Goal: Register for event/course

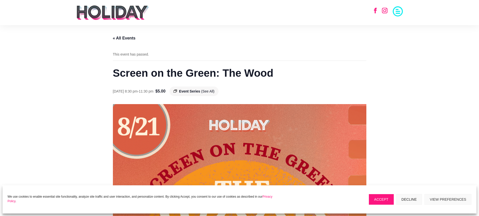
click at [105, 8] on img at bounding box center [112, 12] width 73 height 15
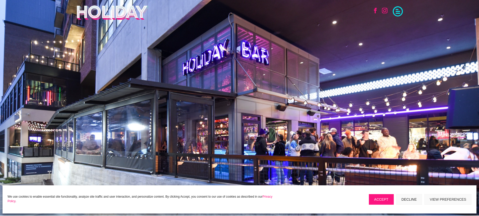
click at [401, 13] on span at bounding box center [398, 11] width 10 height 10
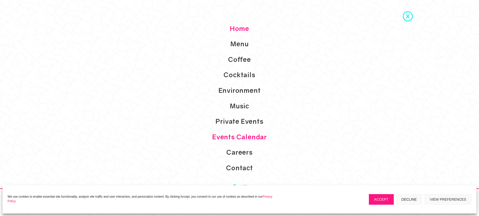
click at [232, 134] on link "Events Calendar" at bounding box center [239, 137] width 479 height 16
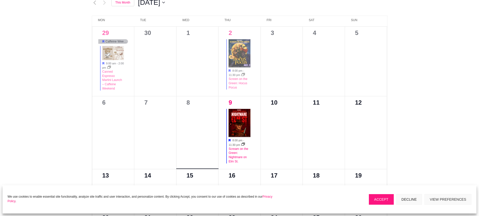
scroll to position [251, 0]
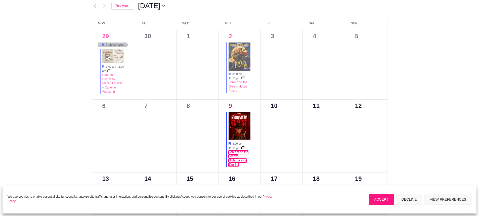
click at [236, 161] on link "Scream on the Green: Nightmare on Elm St." at bounding box center [238, 158] width 20 height 16
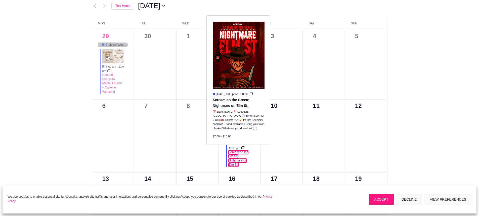
click at [233, 156] on link "Scream on the Green: Nightmare on Elm St." at bounding box center [238, 158] width 20 height 16
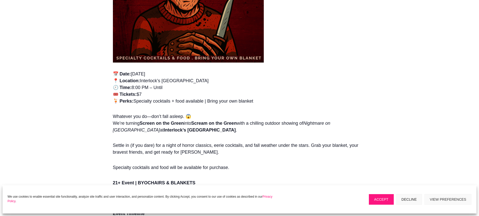
scroll to position [226, 0]
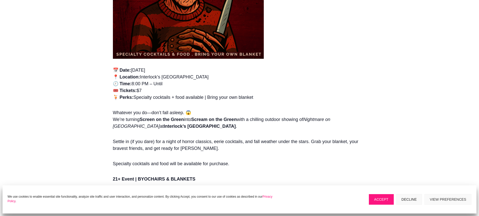
click at [416, 200] on button "Decline" at bounding box center [409, 199] width 26 height 11
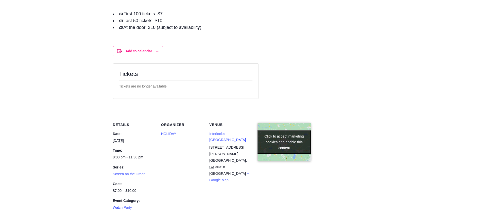
scroll to position [528, 0]
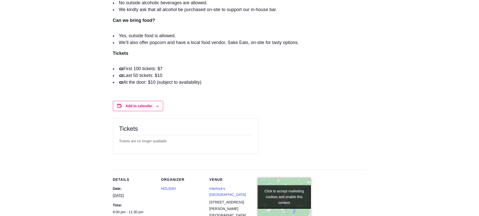
drag, startPoint x: 117, startPoint y: 137, endPoint x: 174, endPoint y: 137, distance: 56.6
click at [174, 137] on form "Tickets The numbers below include tickets for this event already in your cart. …" at bounding box center [186, 135] width 146 height 35
click at [174, 137] on div "Tickets are no longer available" at bounding box center [185, 141] width 133 height 13
drag, startPoint x: 166, startPoint y: 144, endPoint x: 114, endPoint y: 141, distance: 51.9
click at [114, 141] on form "Tickets The numbers below include tickets for this event already in your cart. …" at bounding box center [186, 135] width 146 height 35
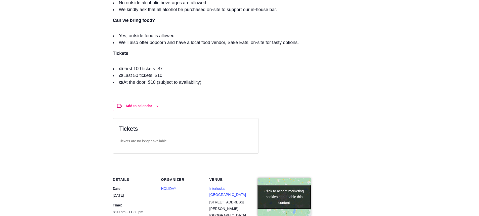
click at [114, 141] on form "Tickets The numbers below include tickets for this event already in your cart. …" at bounding box center [186, 135] width 146 height 35
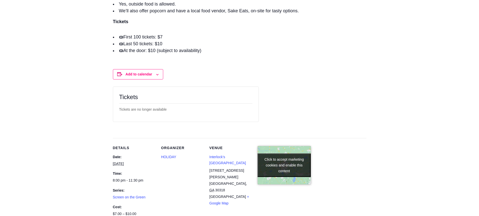
scroll to position [603, 0]
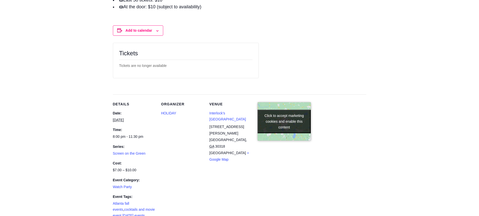
drag, startPoint x: 118, startPoint y: 138, endPoint x: 155, endPoint y: 137, distance: 37.0
click at [154, 137] on div "8:00 pm - 11:30 pm" at bounding box center [134, 137] width 42 height 6
click at [155, 137] on div "8:00 pm - 11:30 pm" at bounding box center [134, 137] width 42 height 6
